Goal: Book appointment/travel/reservation

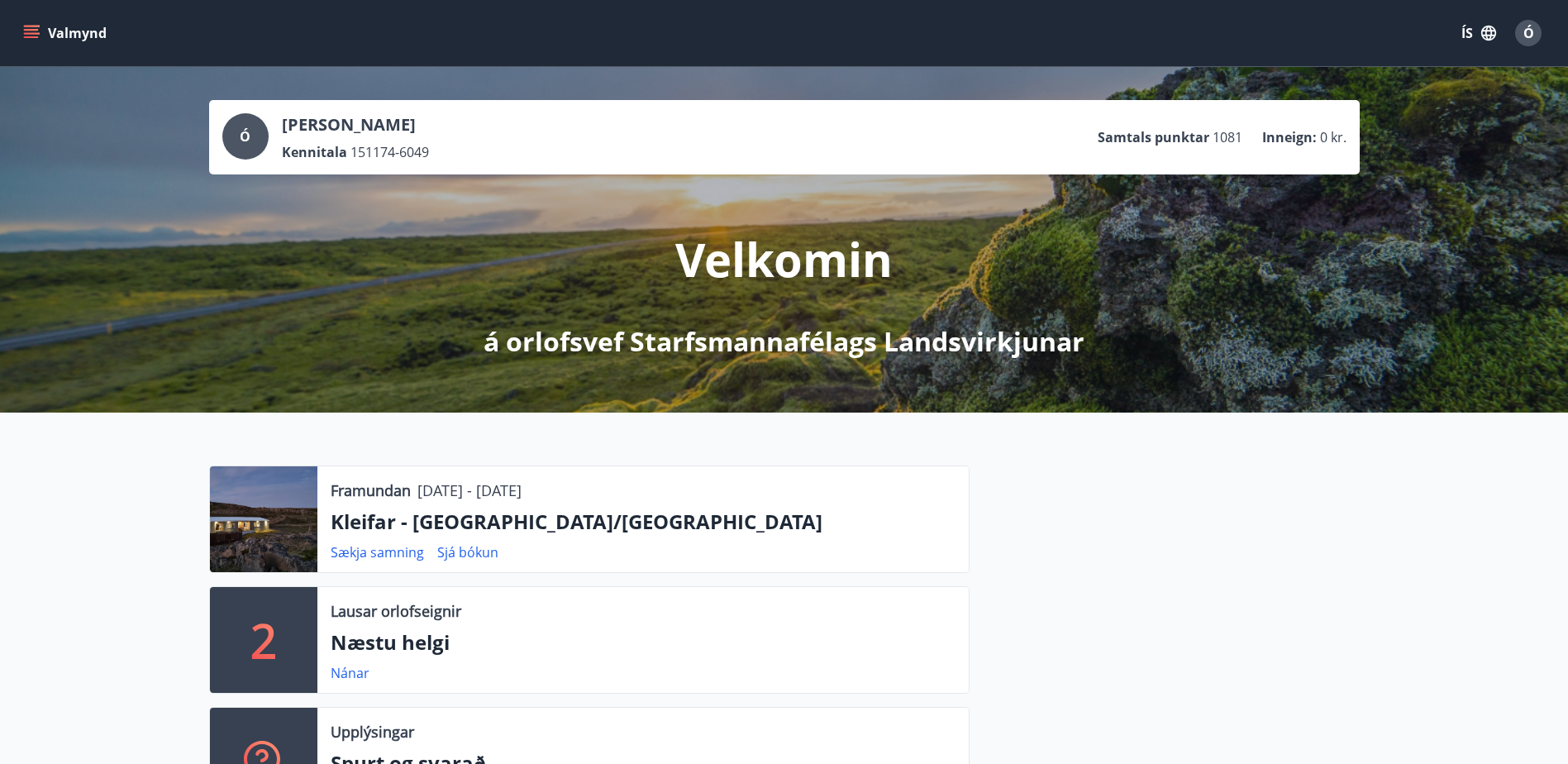
click at [37, 34] on icon "menu" at bounding box center [33, 34] width 18 height 2
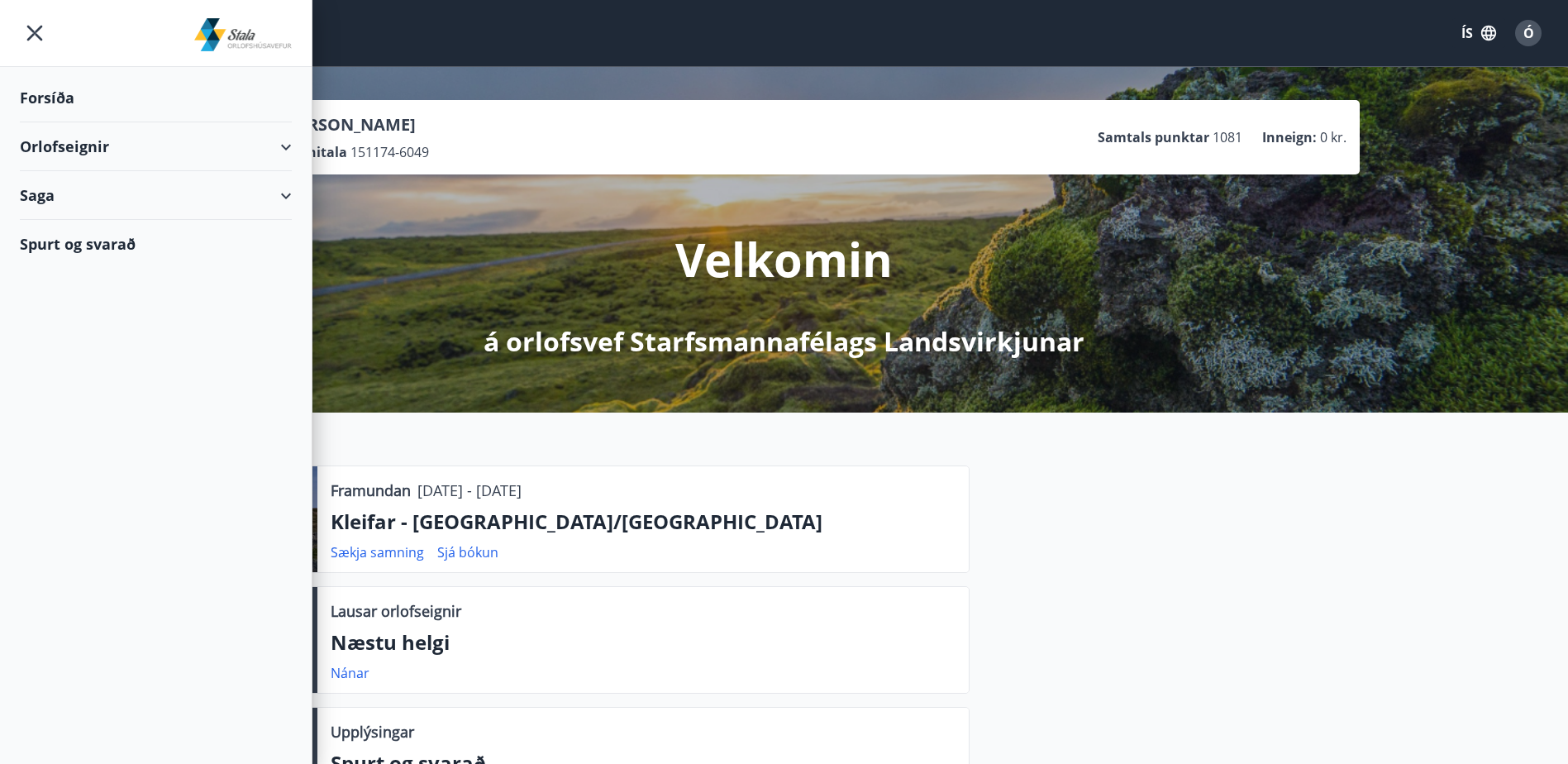
click at [286, 143] on div "Orlofseignir" at bounding box center [155, 146] width 272 height 48
click at [73, 224] on div "Bókunardagatal" at bounding box center [155, 223] width 245 height 35
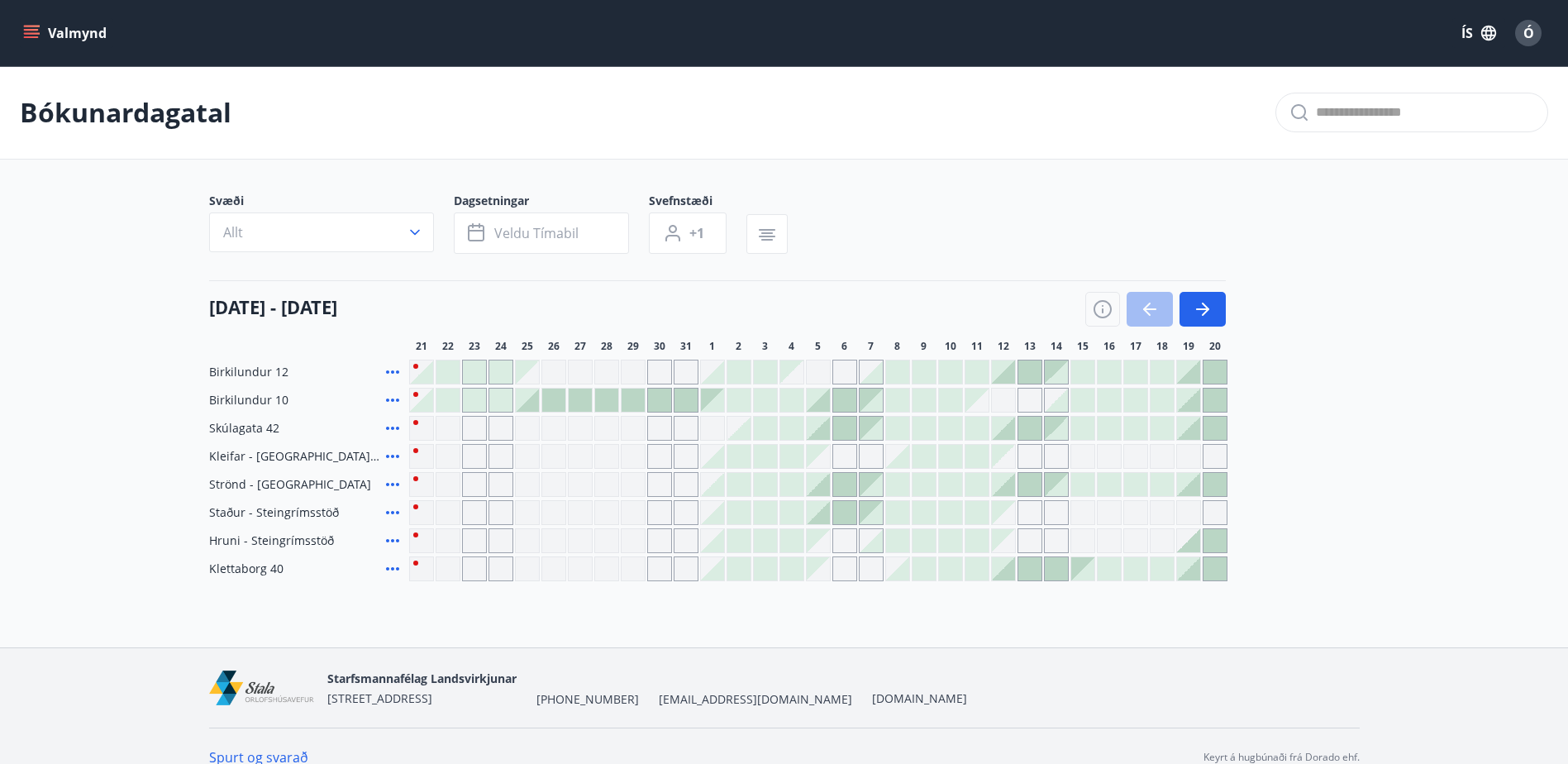
click at [33, 27] on icon "menu" at bounding box center [33, 27] width 18 height 2
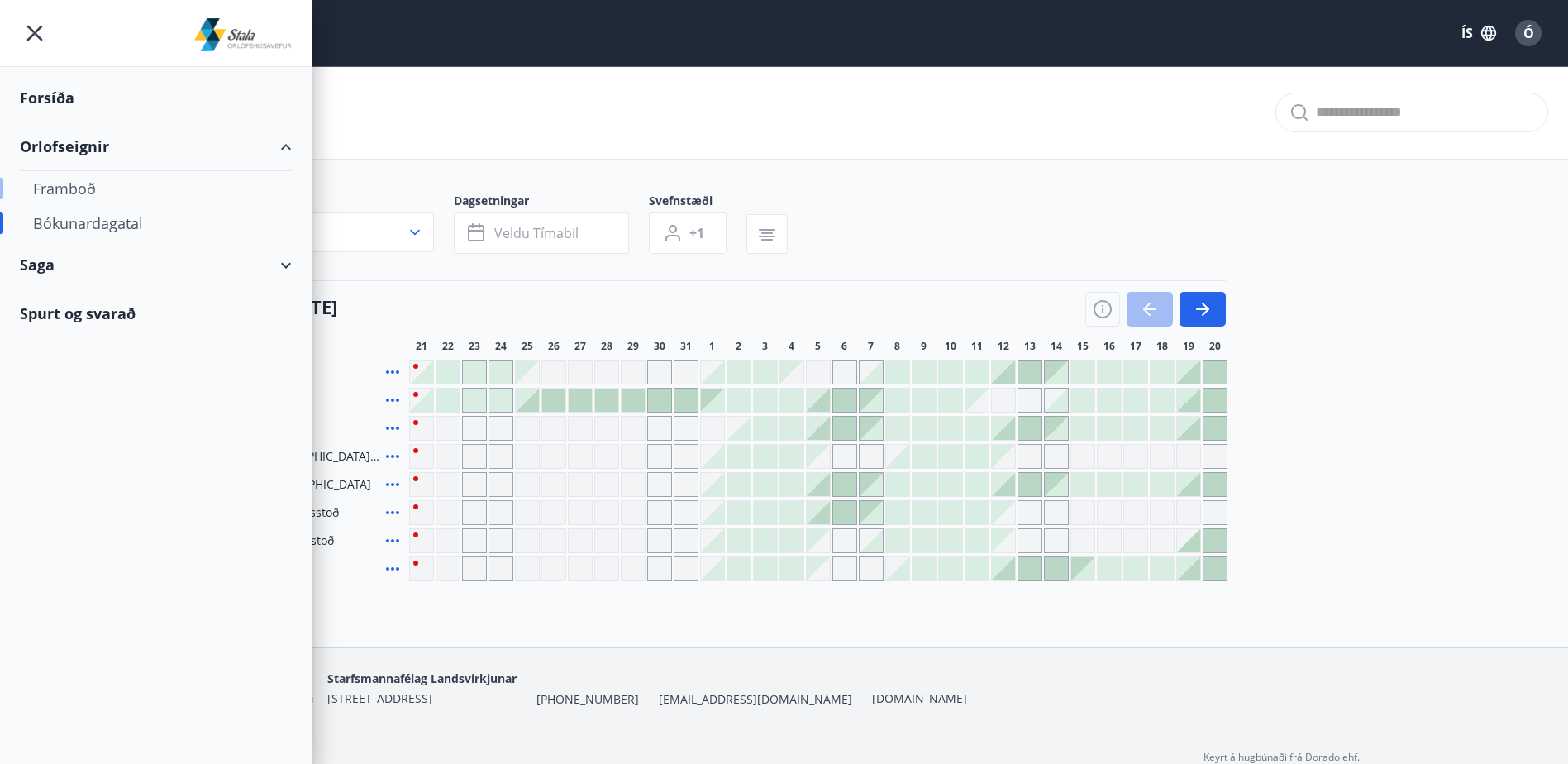
click at [61, 195] on div "Framboð" at bounding box center [155, 188] width 245 height 35
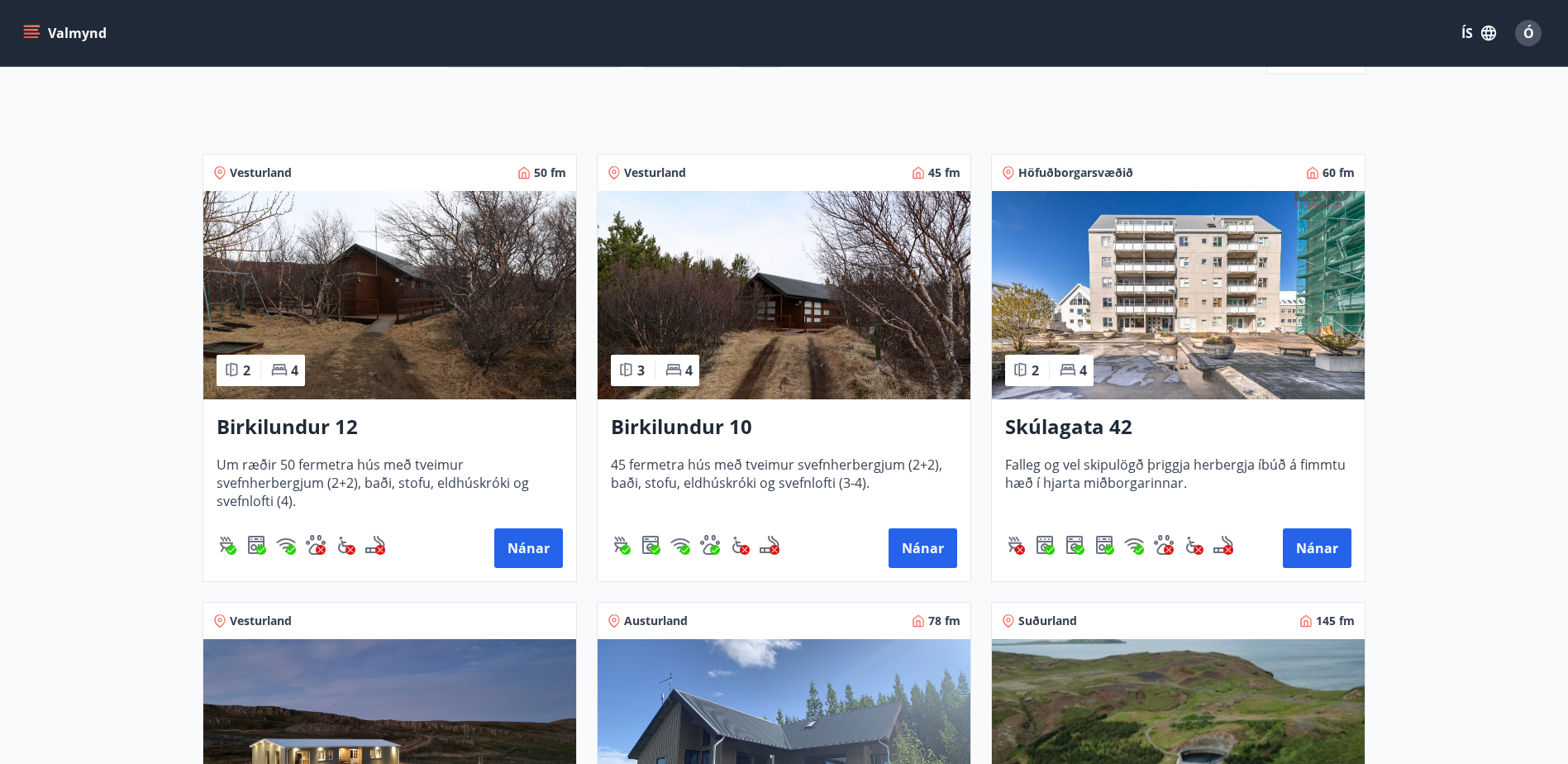
scroll to position [248, 0]
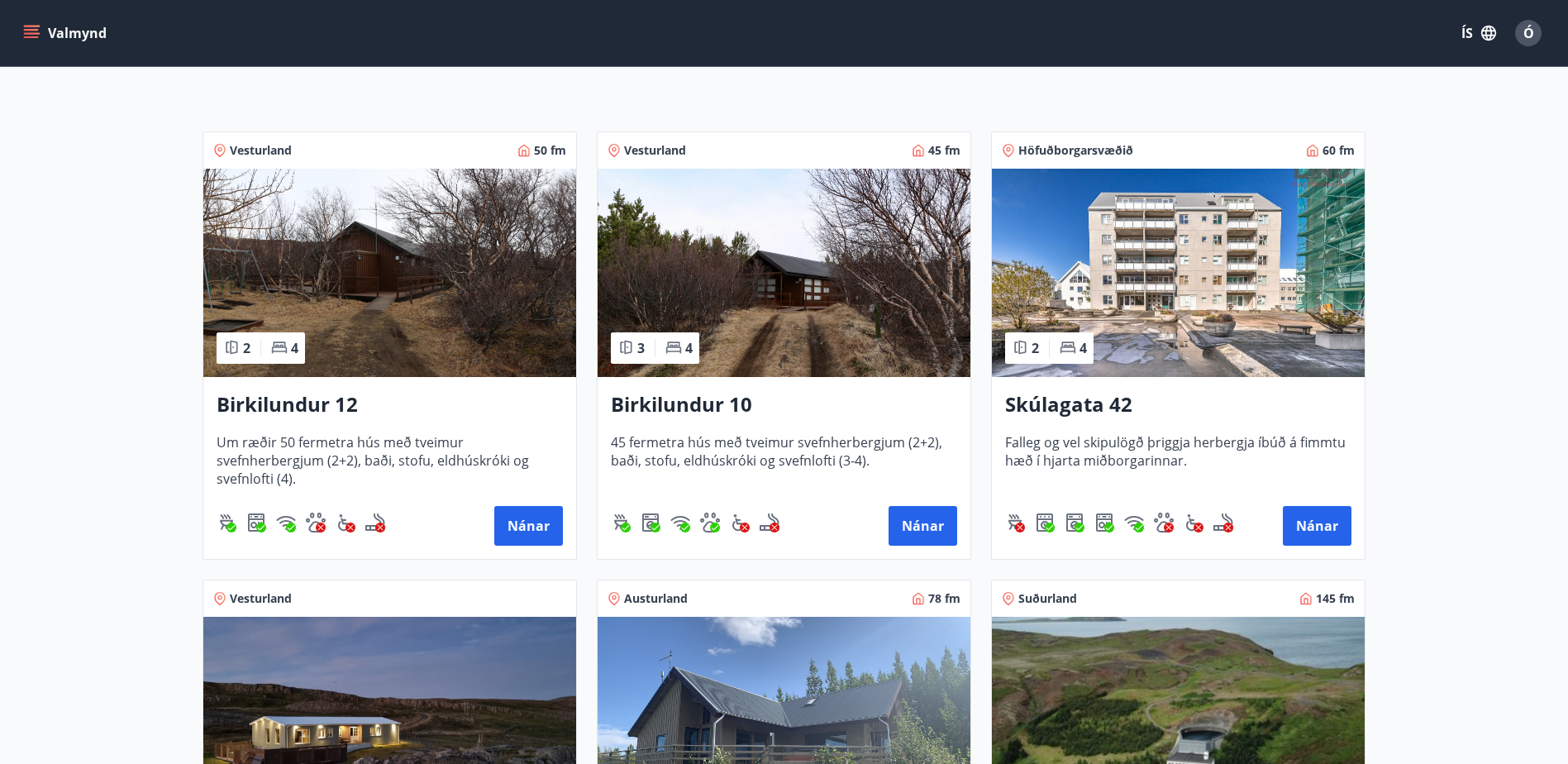
click at [690, 409] on h3 "Birkilundur 10" at bounding box center [784, 405] width 346 height 30
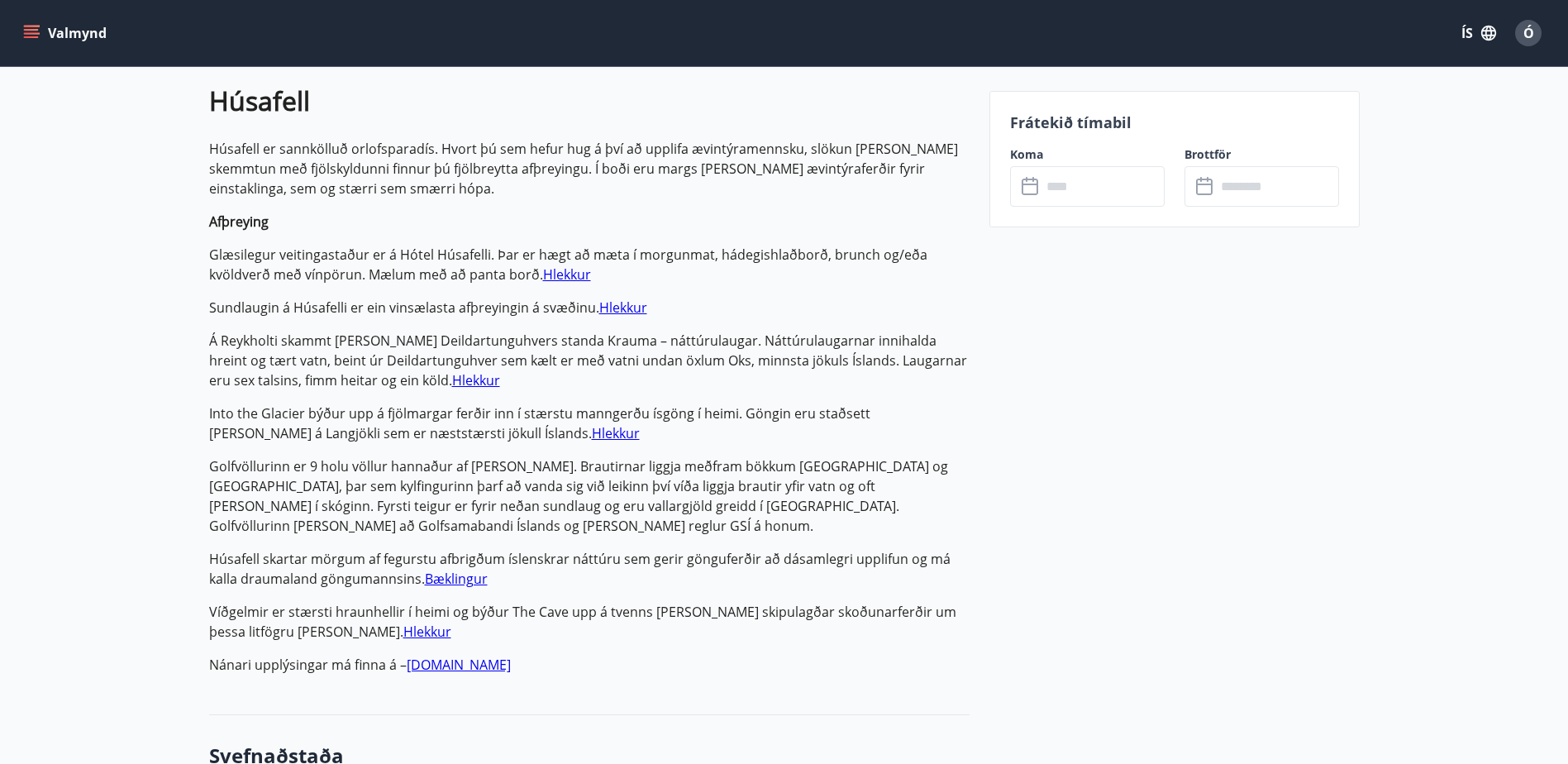
scroll to position [1075, 0]
